Goal: Check status: Check status

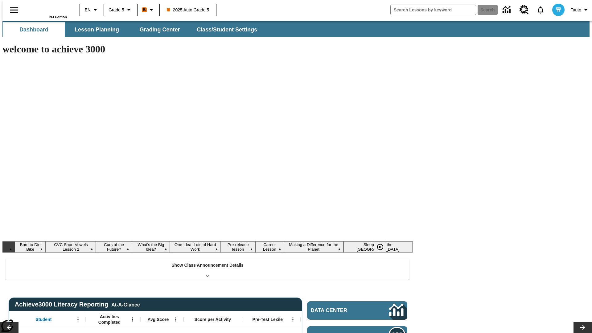
type input "-1"
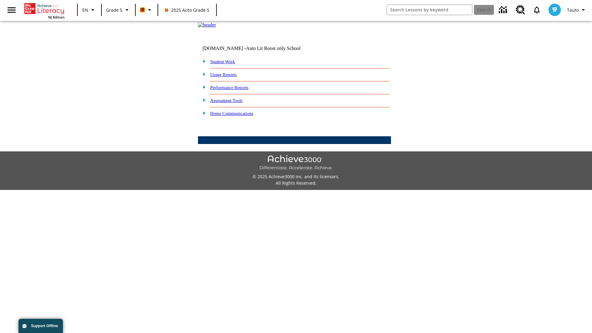
click at [236, 90] on link "Performance Reports" at bounding box center [229, 87] width 38 height 5
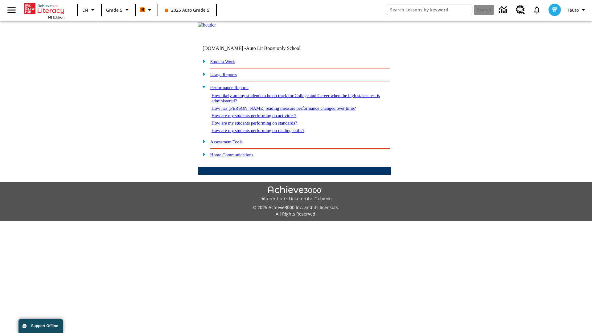
click at [261, 125] on link "How are my students performing on standards?" at bounding box center [254, 123] width 86 height 5
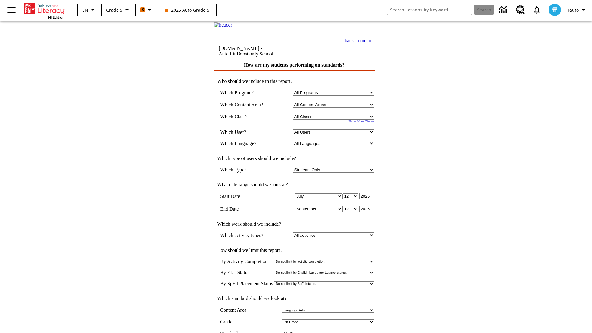
click at [335, 120] on select "Select a Class: All Classes 2025 Auto Grade 5 OL 2025 Auto Grade 6" at bounding box center [333, 117] width 82 height 6
select select "11133131"
select select "21437107"
